Goal: Information Seeking & Learning: Compare options

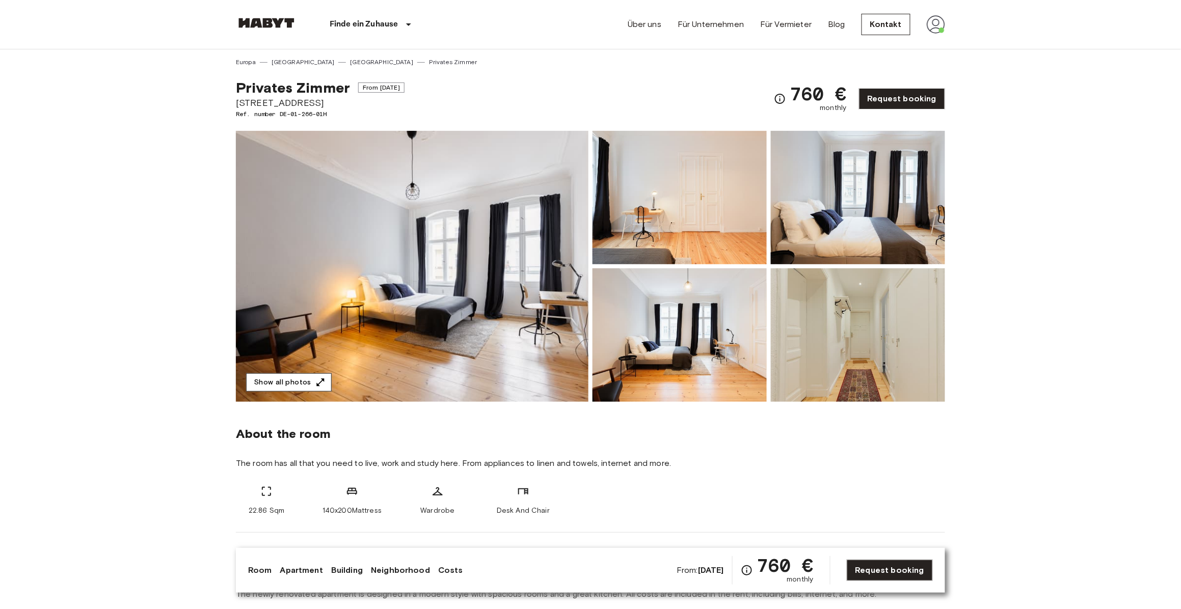
click at [312, 376] on button "Show all photos" at bounding box center [289, 382] width 86 height 19
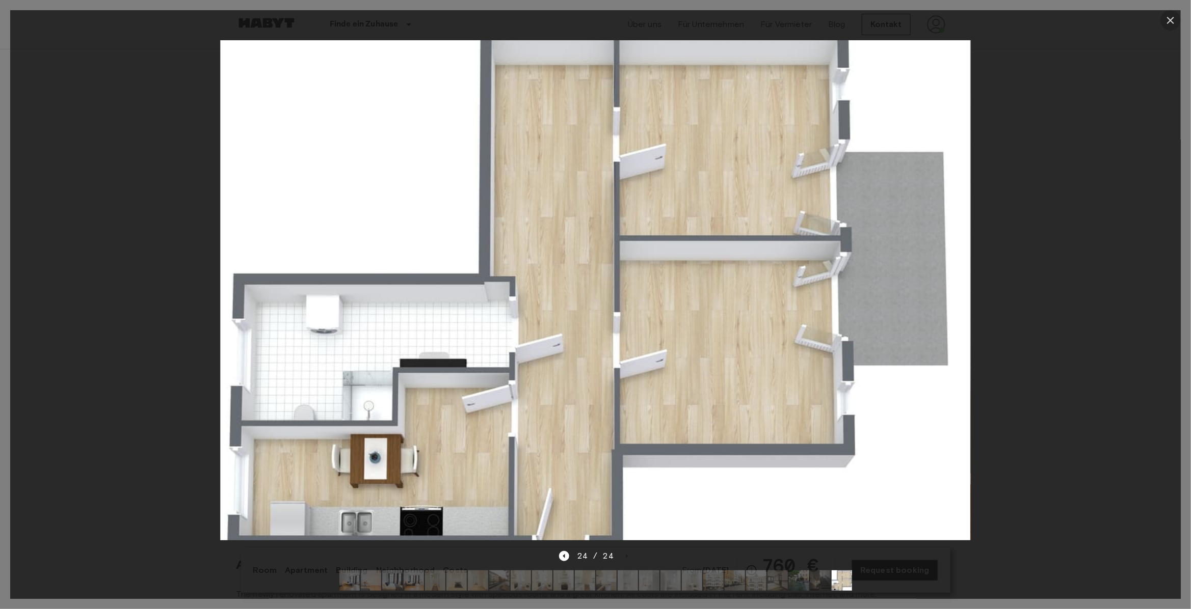
click at [1169, 18] on icon "button" at bounding box center [1170, 20] width 12 height 12
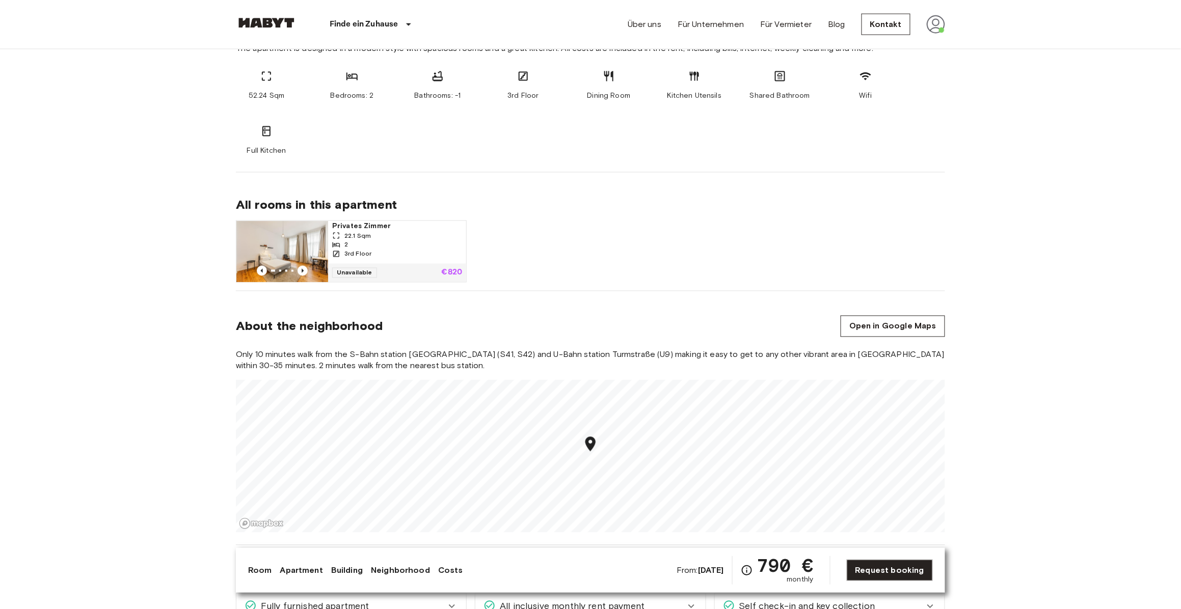
scroll to position [549, 0]
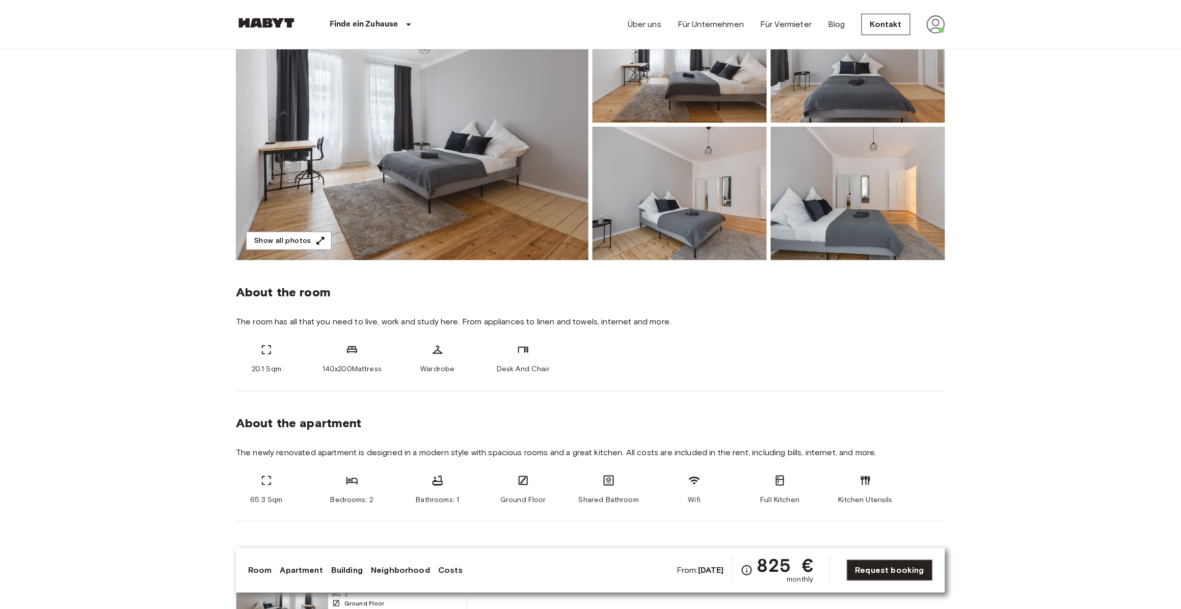
scroll to position [210, 0]
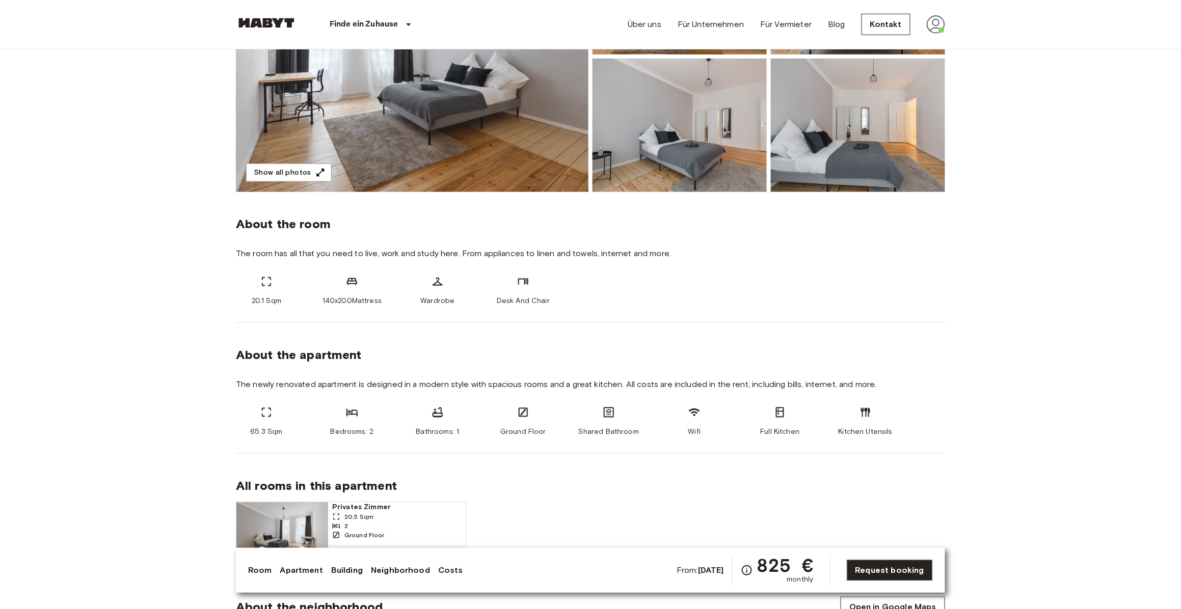
click at [280, 175] on button "Show all photos" at bounding box center [289, 173] width 86 height 19
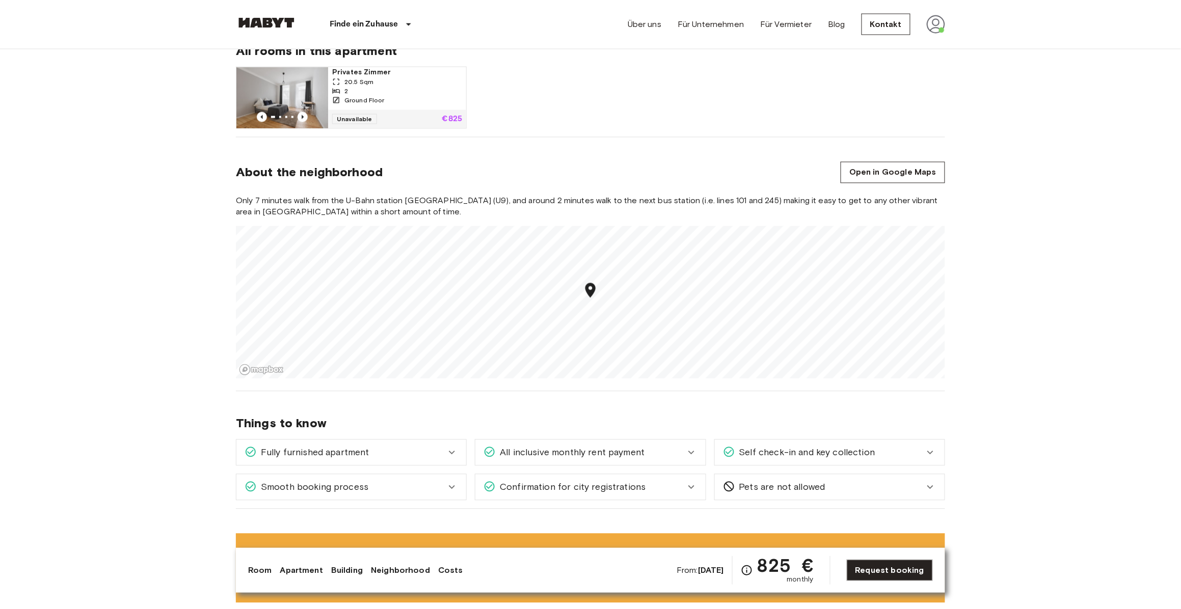
scroll to position [653, 0]
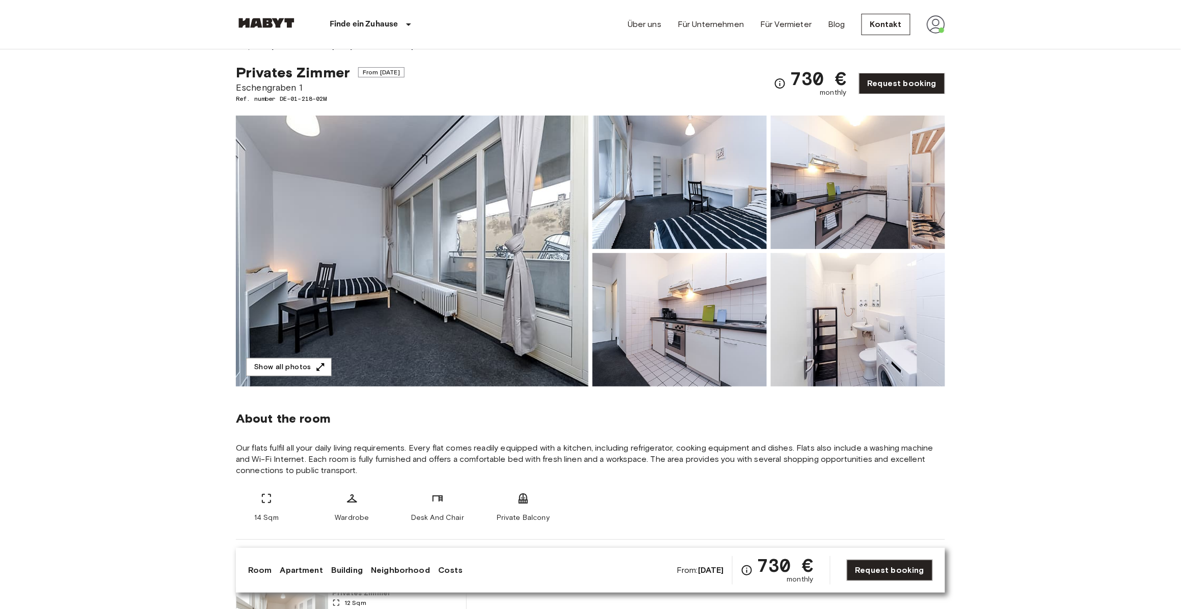
scroll to position [16, 0]
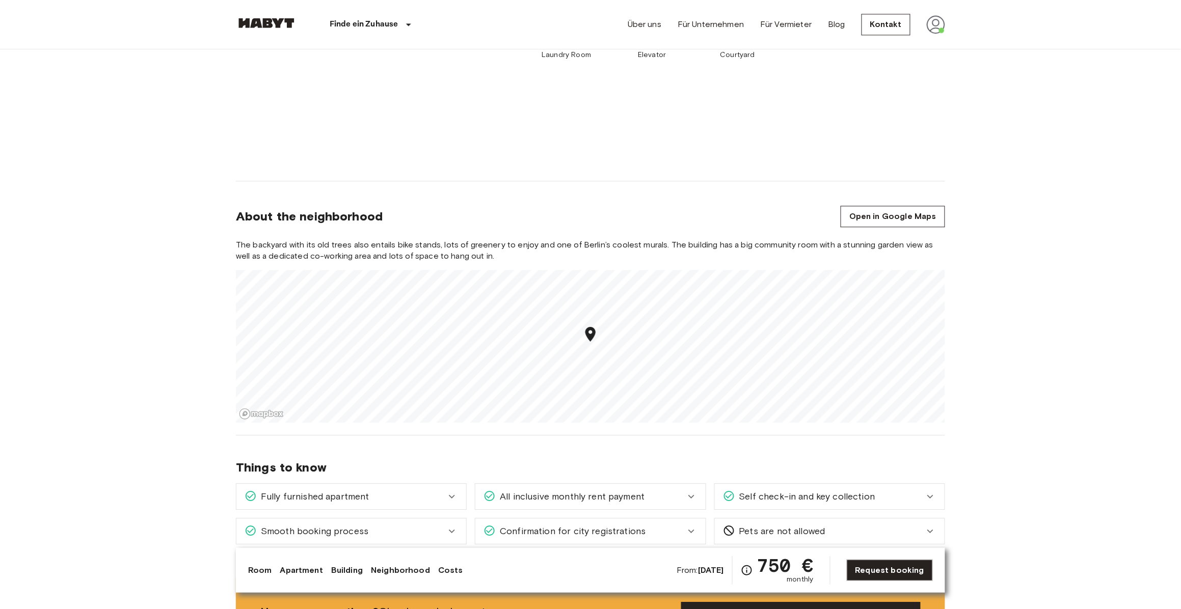
scroll to position [940, 0]
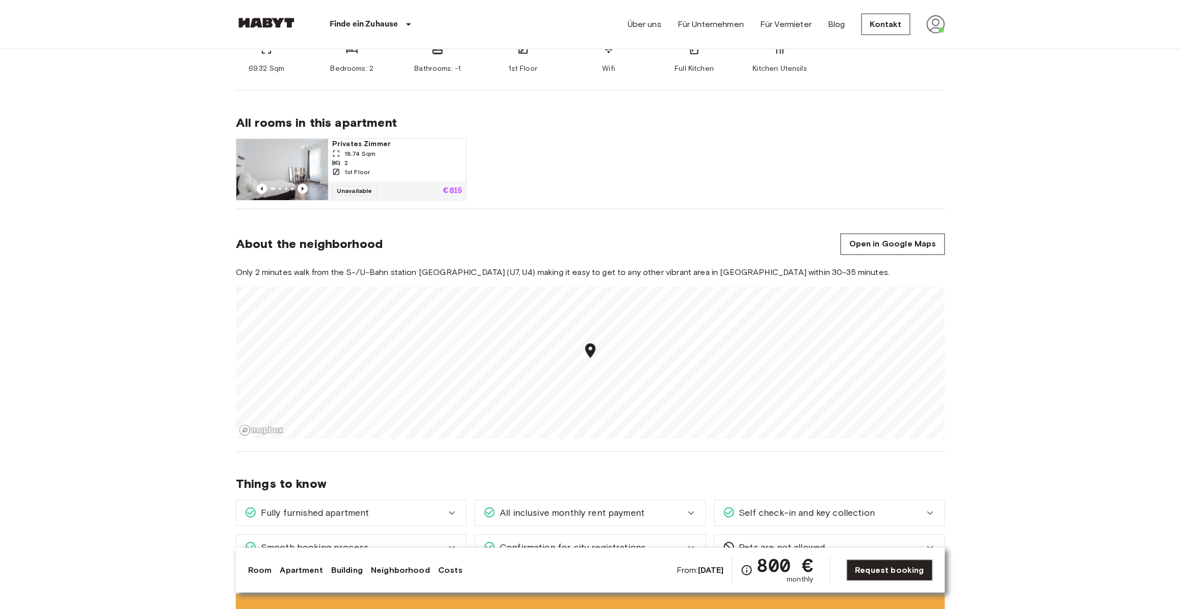
scroll to position [612, 0]
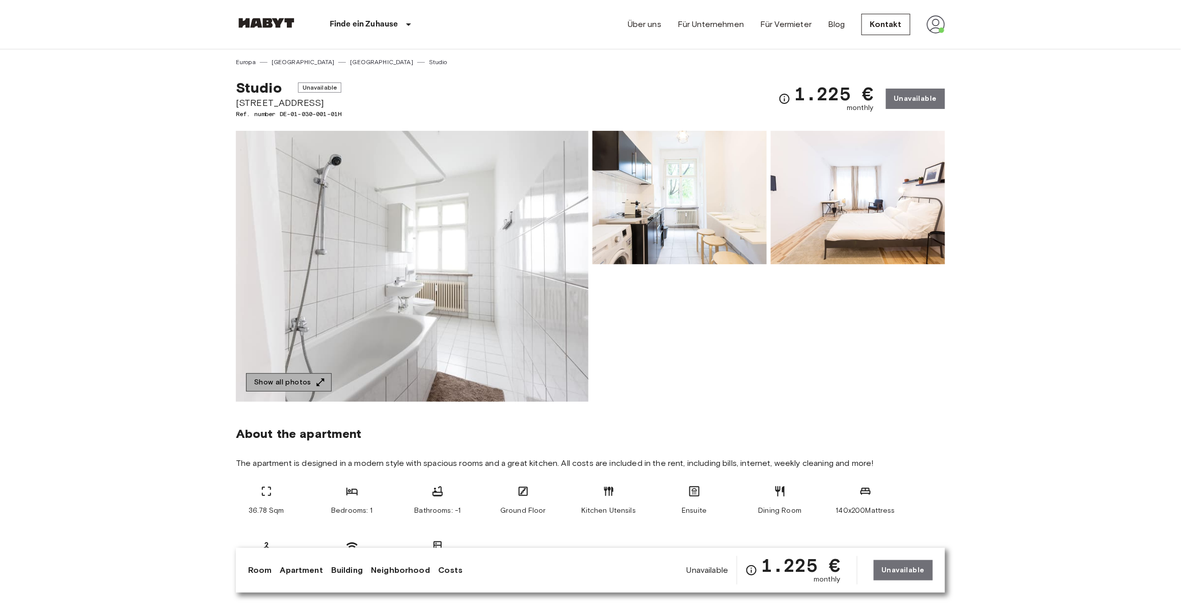
click at [302, 379] on button "Show all photos" at bounding box center [289, 382] width 86 height 19
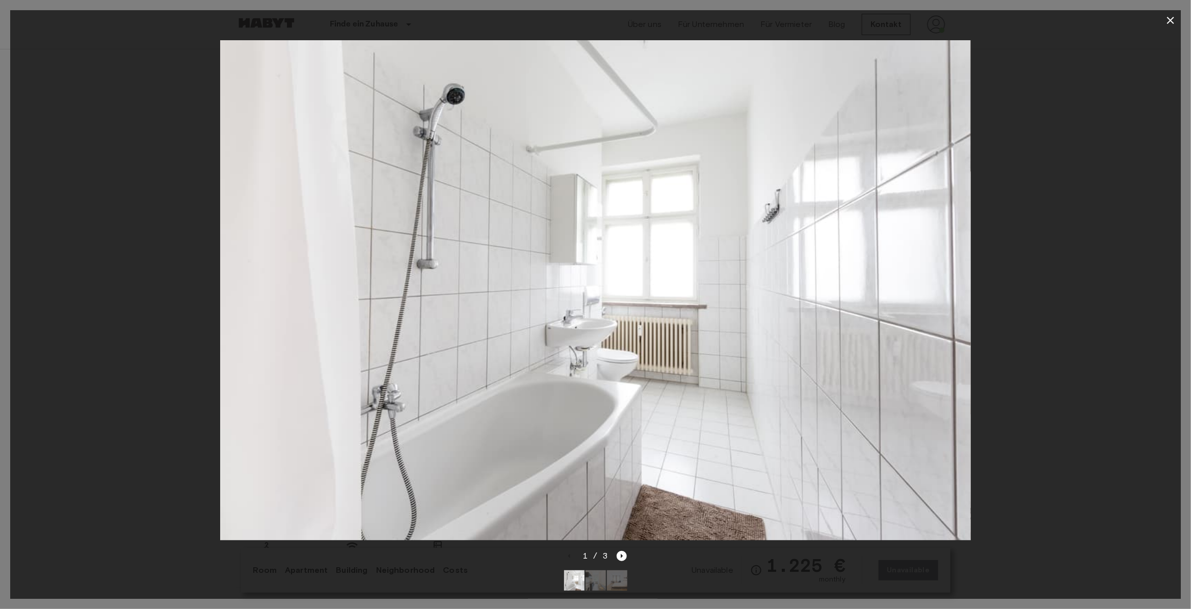
click at [592, 573] on img at bounding box center [595, 581] width 20 height 20
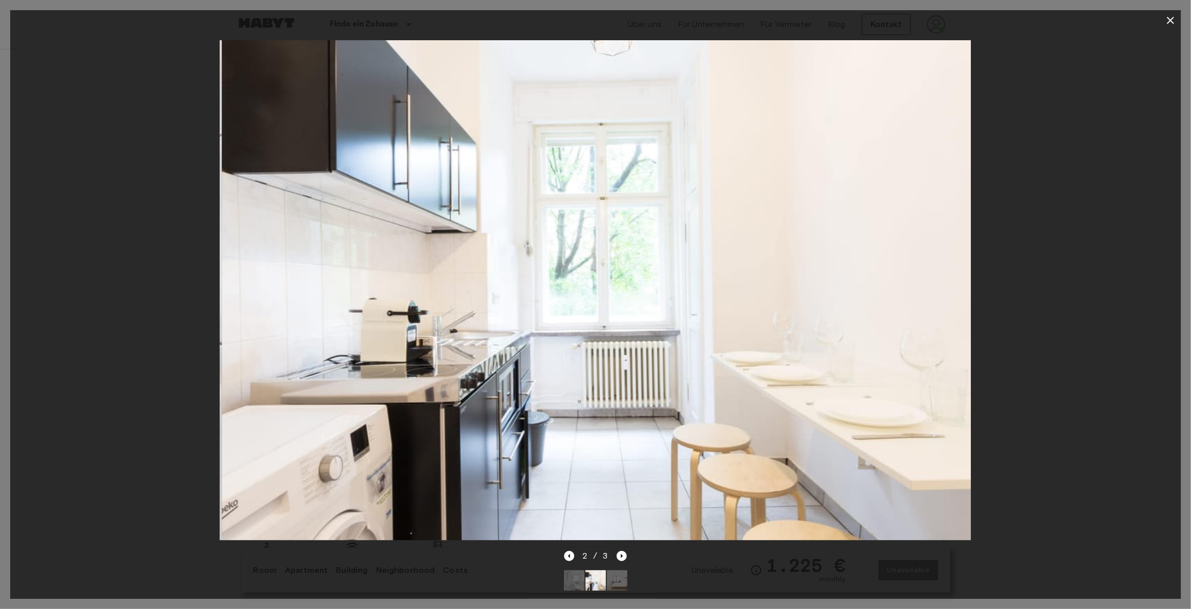
click at [622, 571] on img at bounding box center [617, 581] width 20 height 20
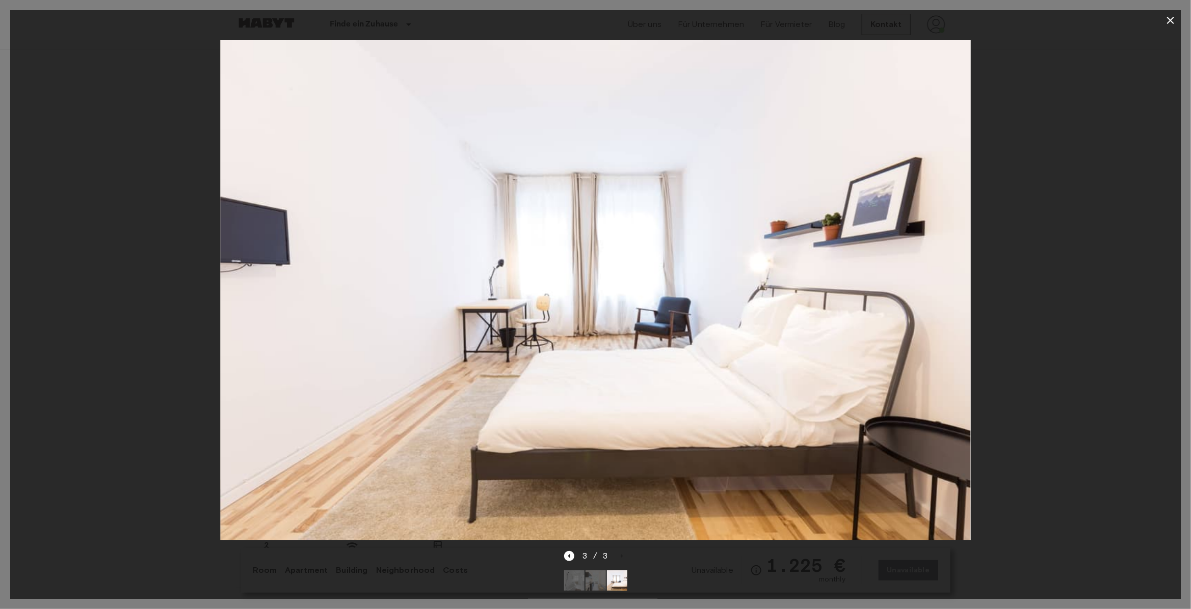
click at [153, 257] on div at bounding box center [595, 291] width 1170 height 520
click at [1166, 22] on icon "button" at bounding box center [1170, 20] width 12 height 12
